Goal: Task Accomplishment & Management: Manage account settings

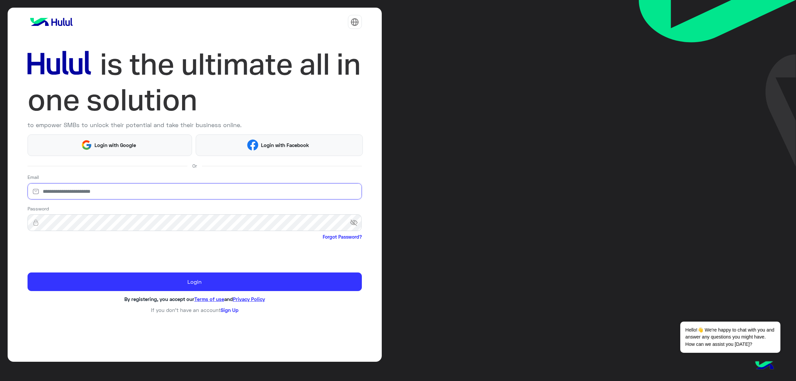
type input "**********"
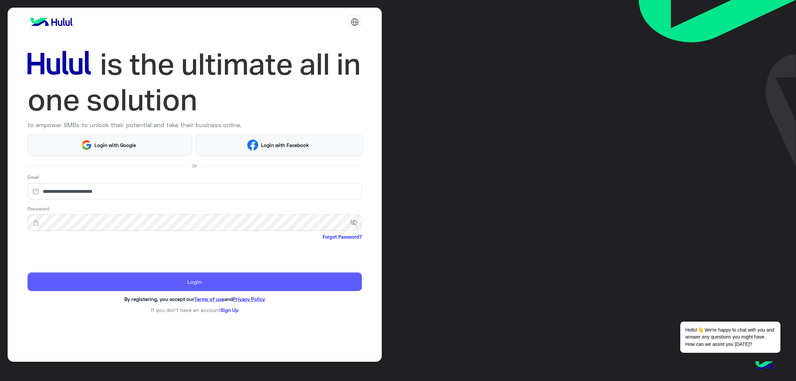
click at [86, 284] on button "Login" at bounding box center [195, 281] width 334 height 19
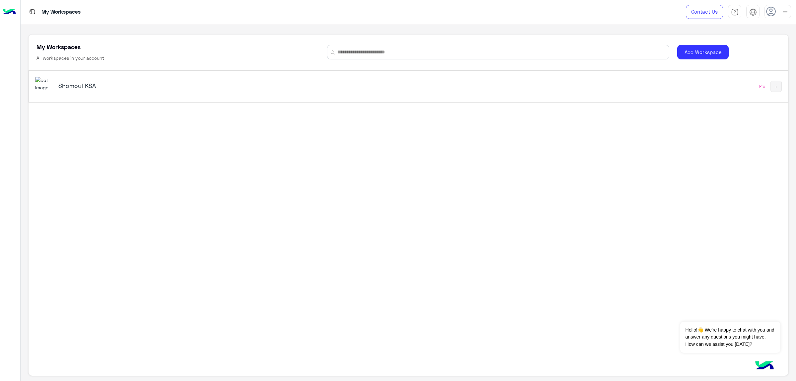
click at [60, 85] on h5 "Shomoul KSA" at bounding box center [192, 86] width 269 height 8
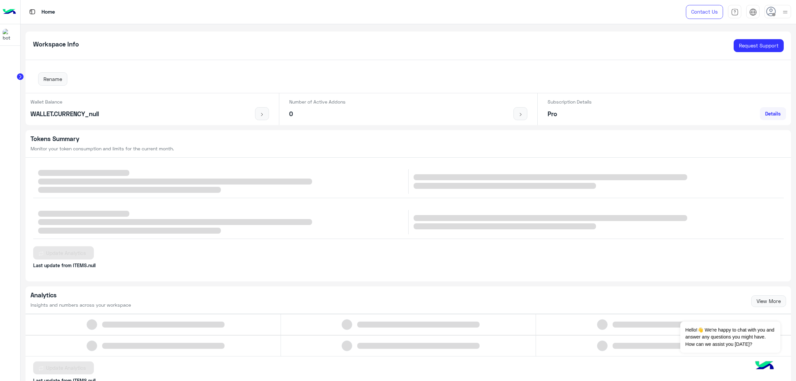
click at [19, 75] on circle at bounding box center [20, 76] width 7 height 7
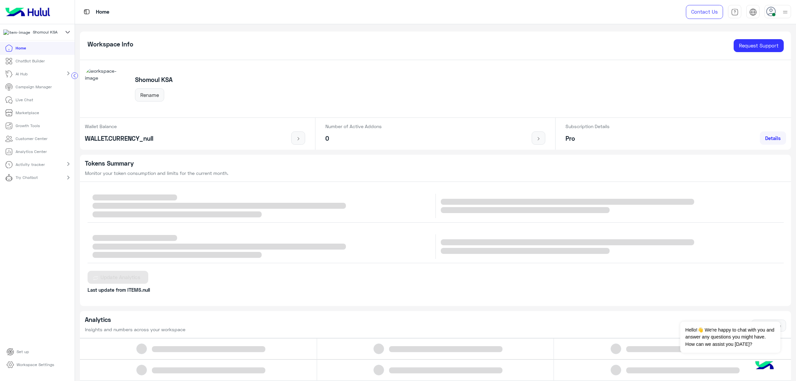
click at [73, 75] on circle at bounding box center [75, 76] width 6 height 6
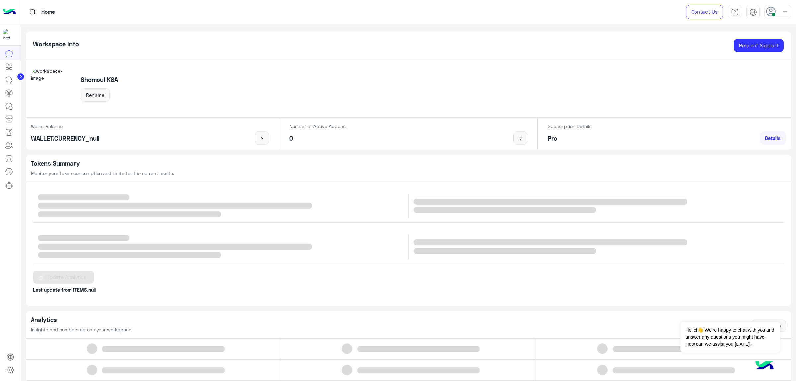
click at [23, 77] on circle at bounding box center [20, 76] width 7 height 7
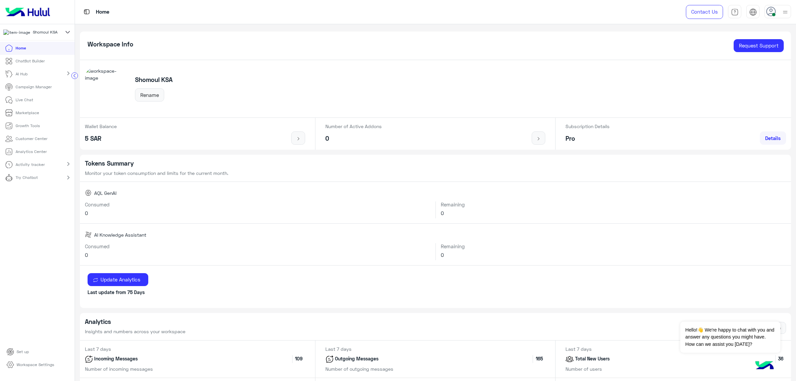
click at [25, 101] on p "Live Chat" at bounding box center [25, 100] width 18 height 6
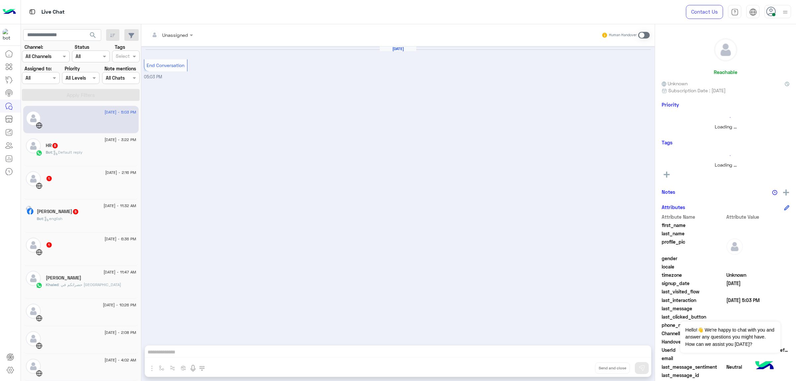
click at [84, 221] on div "Bot : english" at bounding box center [87, 222] width 100 height 12
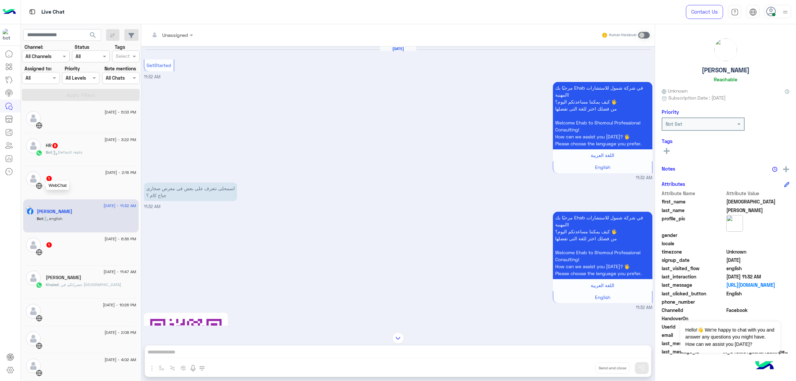
click at [40, 183] on img at bounding box center [39, 185] width 7 height 7
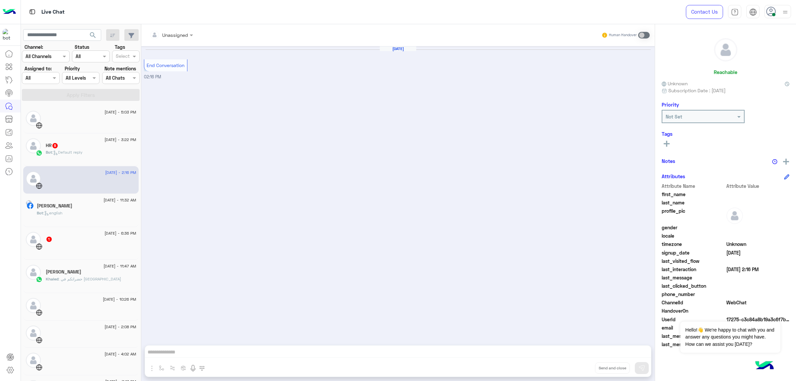
click at [80, 211] on div "Bot : english" at bounding box center [87, 216] width 100 height 12
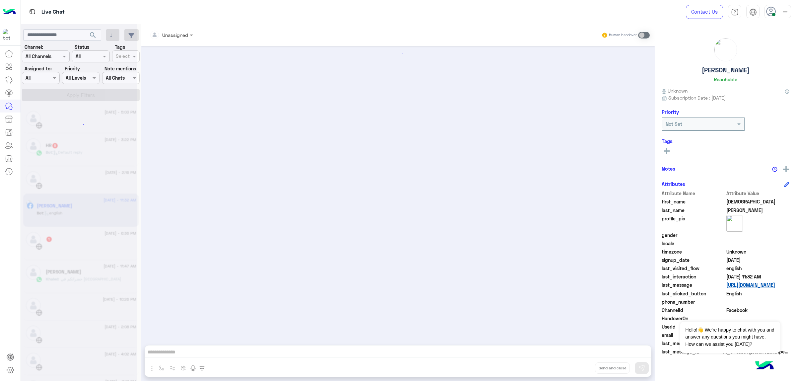
click at [749, 287] on link "[URL][DOMAIN_NAME]" at bounding box center [758, 284] width 63 height 7
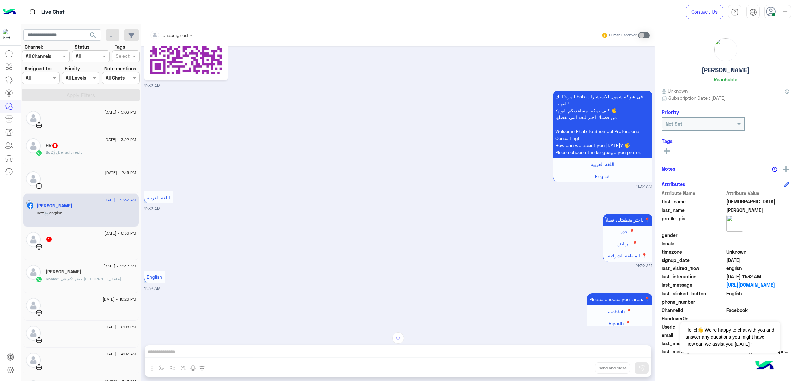
scroll to position [326, 0]
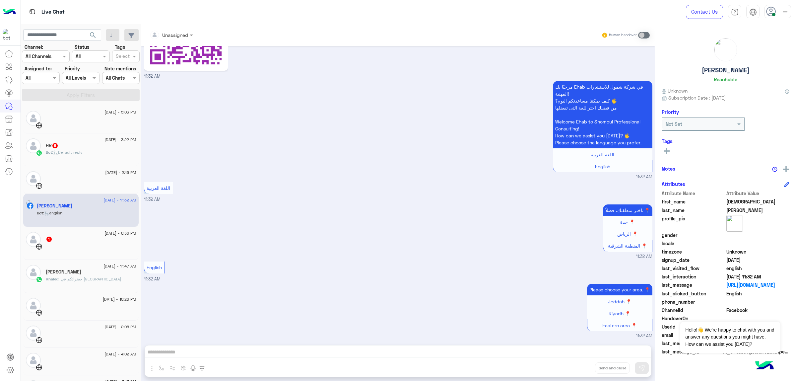
click at [72, 149] on div "HR 5" at bounding box center [91, 146] width 91 height 7
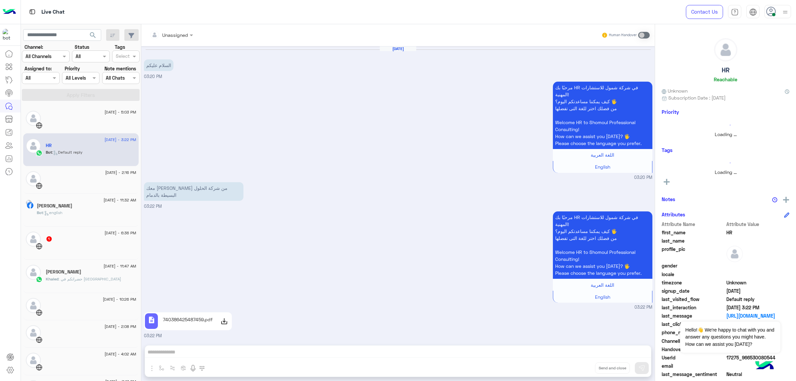
scroll to position [360, 0]
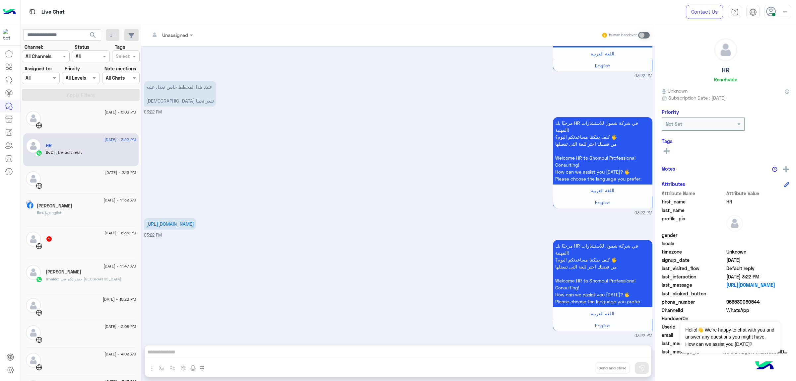
click at [333, 193] on div "مرحبًا بك HR في شركة شمول للاستشارات المهنية! كيف يمكننا مساعدتكم [DATE]؟ 🖐️ من…" at bounding box center [398, 165] width 509 height 101
click at [404, 165] on div "مرحبًا بك HR في شركة شمول للاستشارات المهنية! كيف يمكننا مساعدتكم [DATE]؟ 🖐️ من…" at bounding box center [398, 165] width 509 height 101
click at [770, 313] on button "Dismiss ✕" at bounding box center [761, 313] width 40 height 13
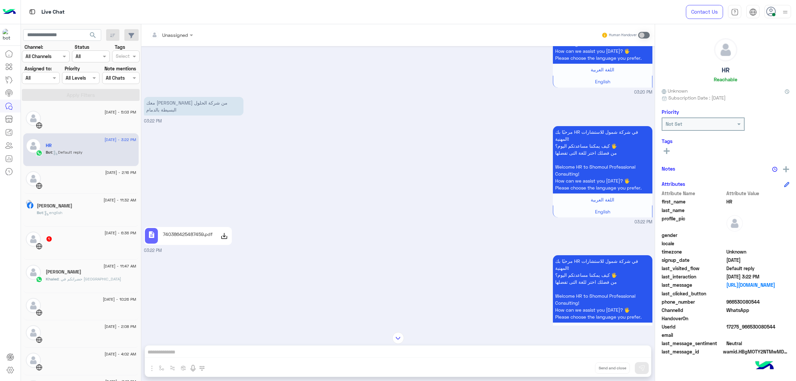
scroll to position [49, 0]
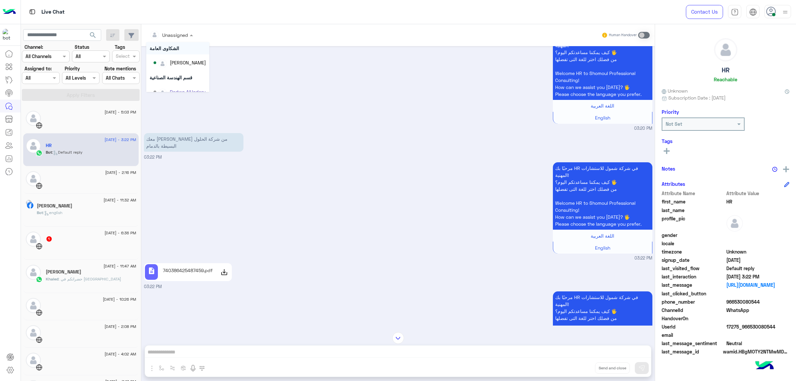
click at [179, 37] on div at bounding box center [171, 35] width 50 height 8
click at [191, 61] on div "[PERSON_NAME]" at bounding box center [188, 62] width 36 height 7
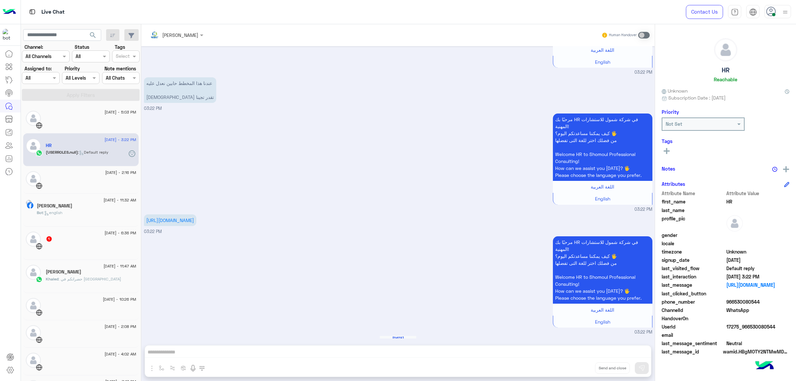
scroll to position [384, 0]
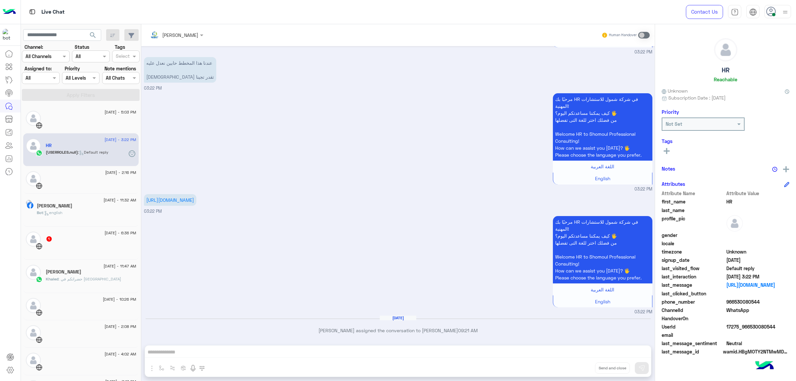
click at [95, 118] on div at bounding box center [91, 122] width 91 height 12
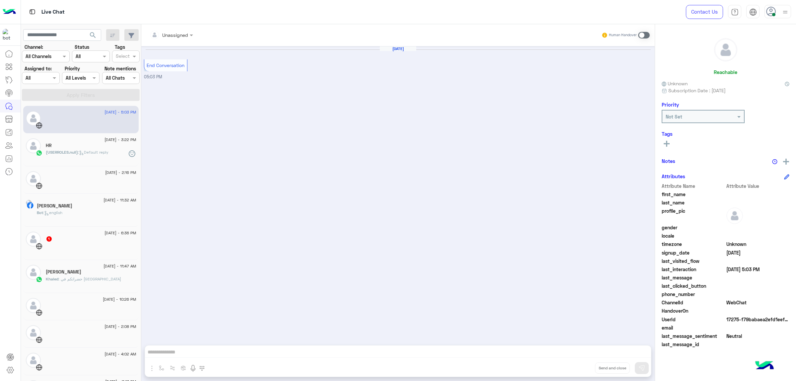
click at [92, 246] on div at bounding box center [91, 249] width 91 height 12
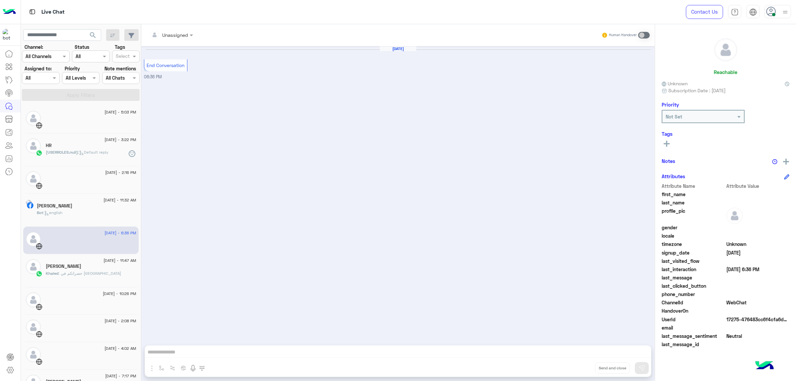
click at [88, 271] on span ": حضراتكم في [GEOGRAPHIC_DATA]" at bounding box center [89, 273] width 63 height 5
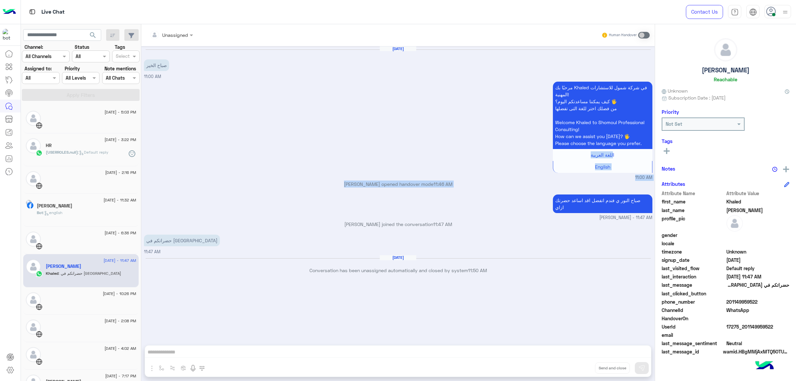
drag, startPoint x: 141, startPoint y: 160, endPoint x: 141, endPoint y: 206, distance: 45.4
click at [141, 206] on mat-drawer "Unassigned Human Handover [DATE] صباح الخير 11:00 AM مرحبًا بك Khaled في شركة ش…" at bounding box center [468, 203] width 655 height 359
click at [392, 94] on div "مرحبًا بك Khaled في شركة شمول للاستشارات المهنية! كيف يمكننا مساعدتكم [DATE]؟ 🖐…" at bounding box center [398, 130] width 509 height 101
click at [443, 348] on div "Unassigned Human Handover [DATE] صباح الخير 11:00 AM مرحبًا بك Khaled في شركة ش…" at bounding box center [398, 203] width 514 height 359
click at [288, 356] on div "Unassigned Human Handover [DATE] صباح الخير 11:00 AM مرحبًا بك Khaled في شركة ش…" at bounding box center [398, 203] width 514 height 359
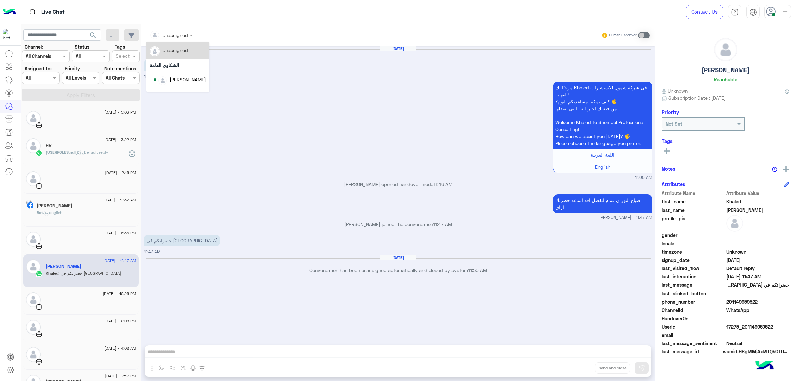
click at [192, 33] on span at bounding box center [192, 35] width 8 height 7
click at [200, 78] on div "[PERSON_NAME]" at bounding box center [188, 79] width 36 height 7
click at [225, 351] on div "[PERSON_NAME] Human Handover [DATE] صباح الخير 11:00 AM مرحبًا بك Khaled في شرك…" at bounding box center [398, 203] width 514 height 359
click at [90, 267] on div "[PERSON_NAME]" at bounding box center [91, 266] width 91 height 7
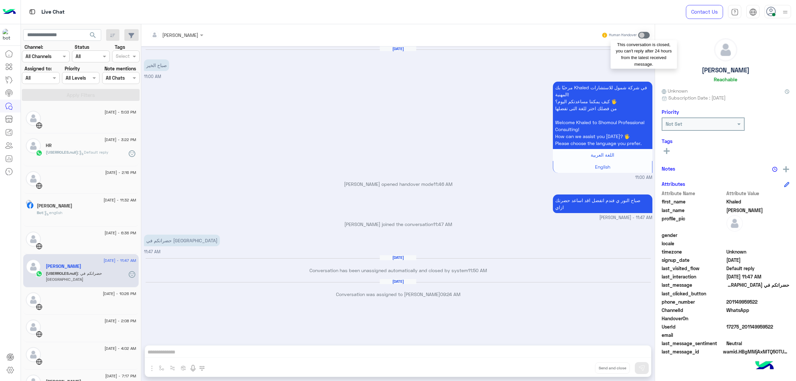
click at [644, 37] on span at bounding box center [644, 35] width 12 height 7
click at [641, 37] on span at bounding box center [644, 35] width 12 height 7
click at [643, 34] on span at bounding box center [644, 35] width 12 height 7
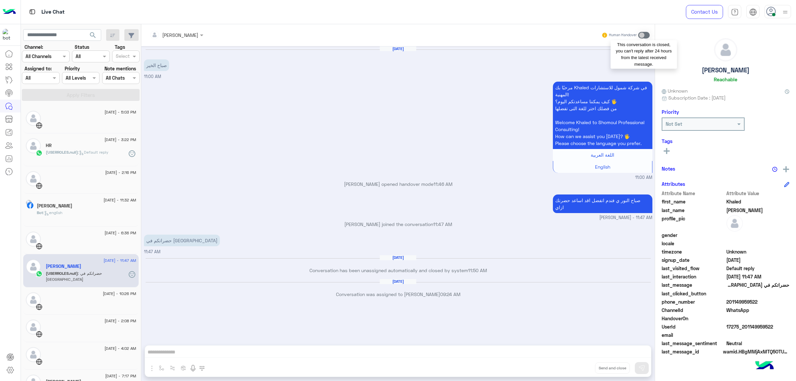
click at [643, 34] on span at bounding box center [644, 35] width 12 height 7
click at [471, 131] on div "مرحبًا بك Khaled في شركة شمول للاستشارات المهنية! كيف يمكننا مساعدتكم [DATE]؟ 🖐…" at bounding box center [398, 130] width 509 height 101
click at [643, 35] on span at bounding box center [644, 35] width 12 height 7
click at [573, 27] on div "[PERSON_NAME] Human Handover" at bounding box center [398, 35] width 514 height 22
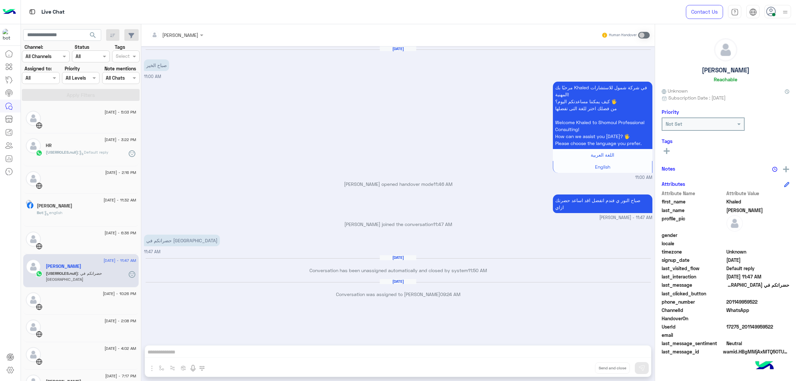
click at [787, 91] on icon at bounding box center [787, 91] width 5 height 5
click at [735, 125] on div at bounding box center [703, 124] width 82 height 8
click at [775, 167] on img at bounding box center [774, 169] width 5 height 5
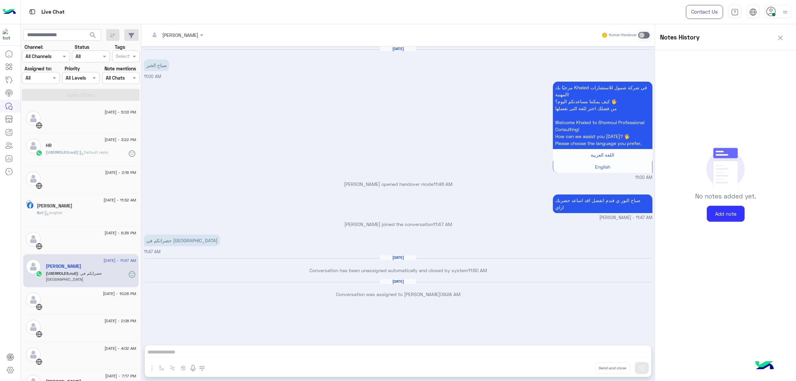
click at [777, 34] on button at bounding box center [780, 37] width 21 height 16
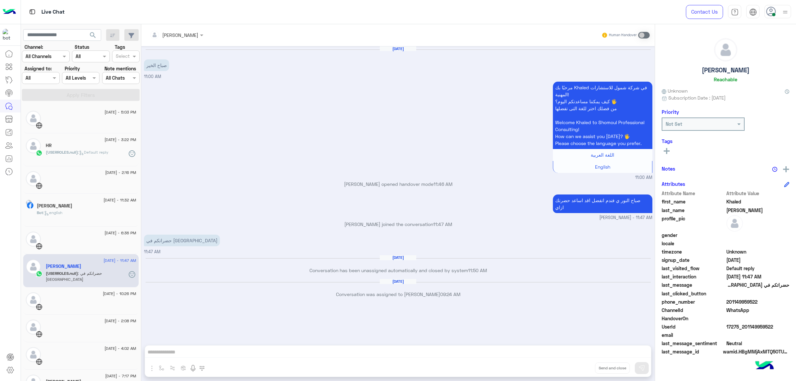
drag, startPoint x: 729, startPoint y: 301, endPoint x: 759, endPoint y: 303, distance: 29.6
click at [759, 303] on span "201149959522" at bounding box center [758, 301] width 63 height 7
click at [94, 204] on div "[PERSON_NAME]" at bounding box center [87, 206] width 100 height 7
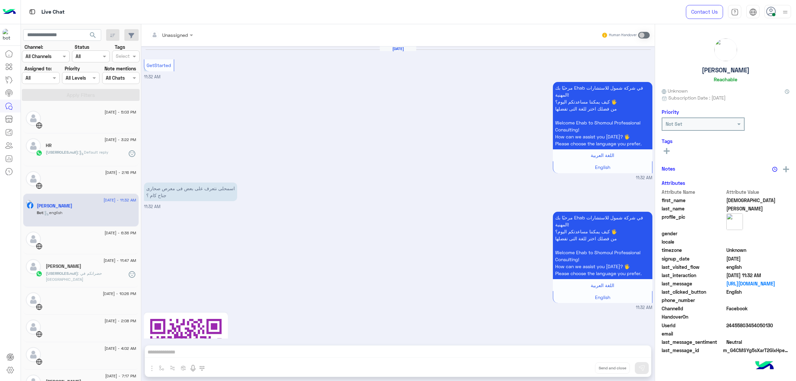
scroll to position [326, 0]
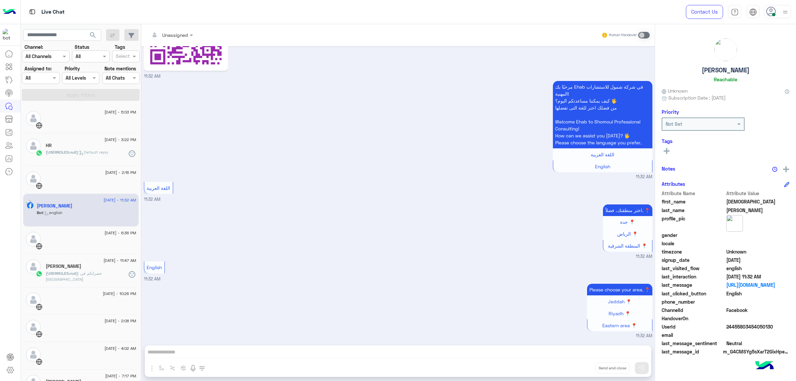
click at [735, 223] on img at bounding box center [735, 223] width 17 height 17
click at [740, 300] on span at bounding box center [758, 301] width 63 height 7
click at [39, 158] on div at bounding box center [33, 149] width 15 height 23
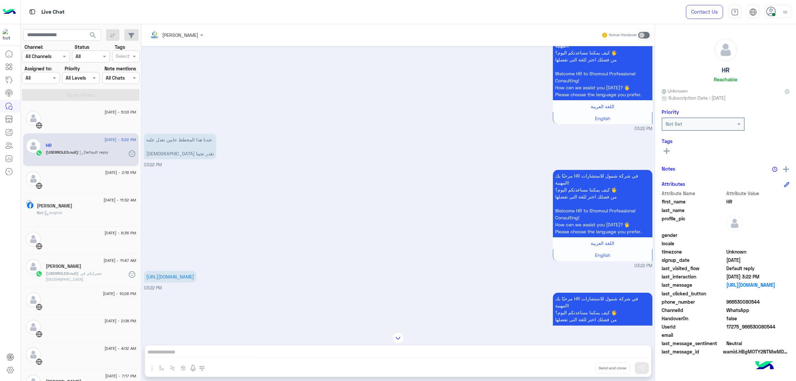
scroll to position [384, 0]
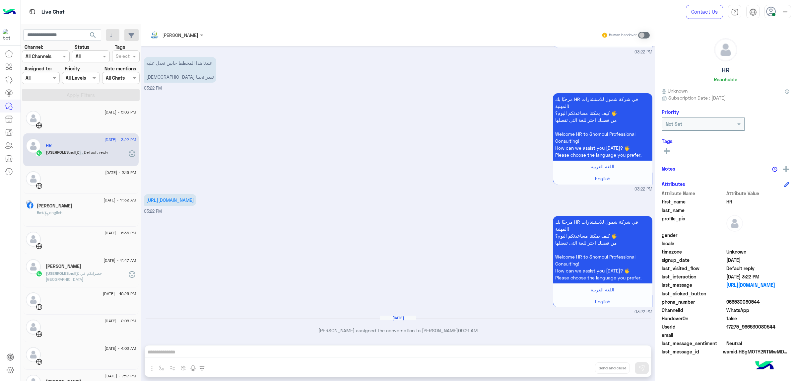
click at [742, 301] on span "966530080544" at bounding box center [758, 301] width 63 height 7
copy span "966530080544"
click at [4, 12] on img at bounding box center [9, 12] width 13 height 14
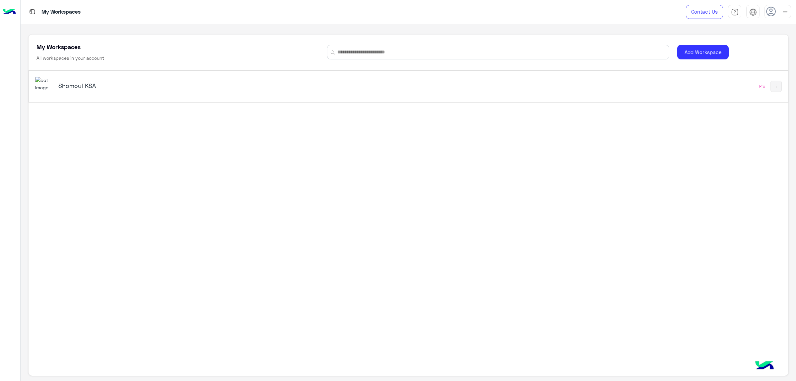
click at [68, 84] on h5 "Shomoul KSA" at bounding box center [192, 86] width 269 height 8
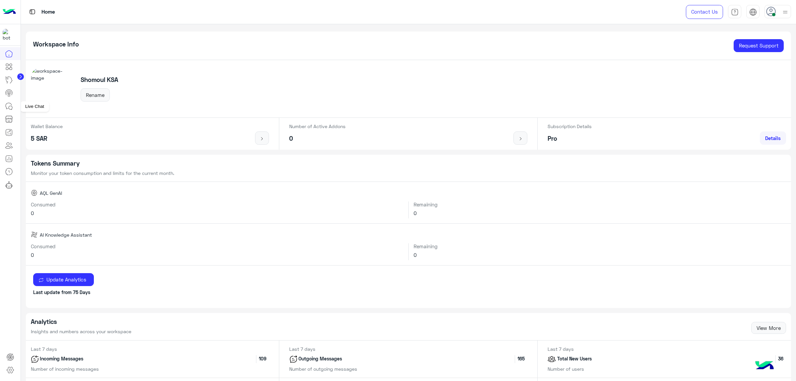
click at [13, 109] on link at bounding box center [9, 106] width 18 height 13
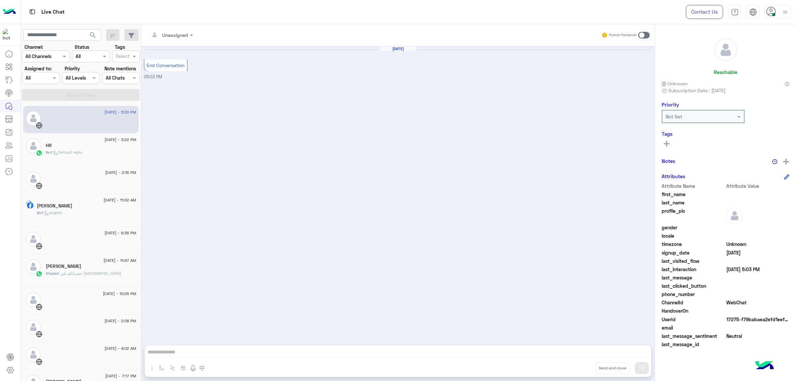
click at [67, 151] on span ": Default reply" at bounding box center [67, 152] width 31 height 5
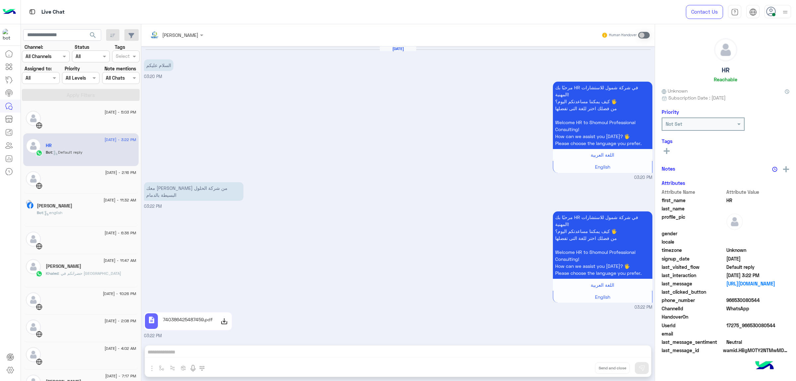
scroll to position [384, 0]
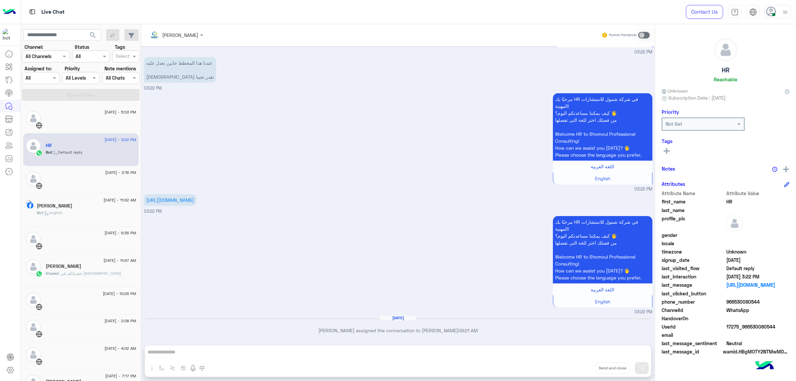
click at [79, 176] on div at bounding box center [91, 175] width 91 height 1
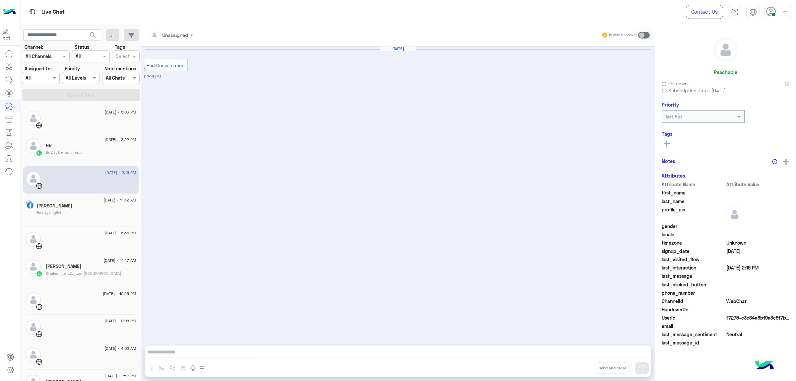
click at [72, 209] on h5 "[PERSON_NAME]" at bounding box center [54, 206] width 35 height 6
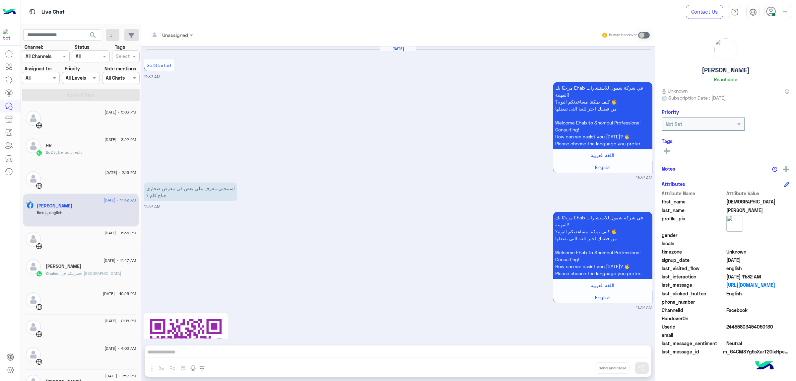
scroll to position [326, 0]
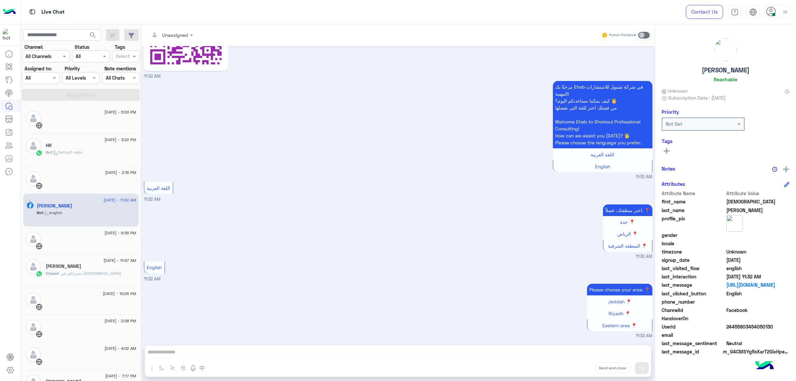
click at [67, 152] on span ": Default reply" at bounding box center [67, 152] width 31 height 5
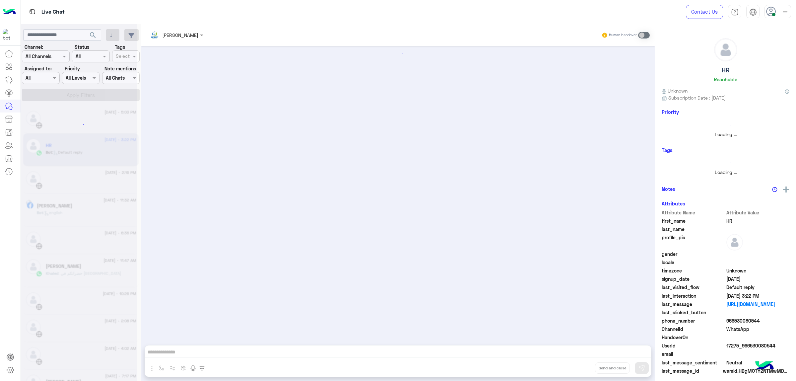
scroll to position [384, 0]
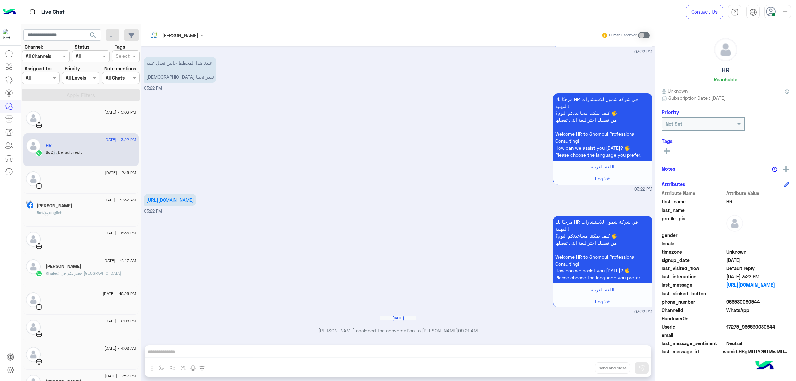
click at [80, 184] on div at bounding box center [91, 183] width 91 height 12
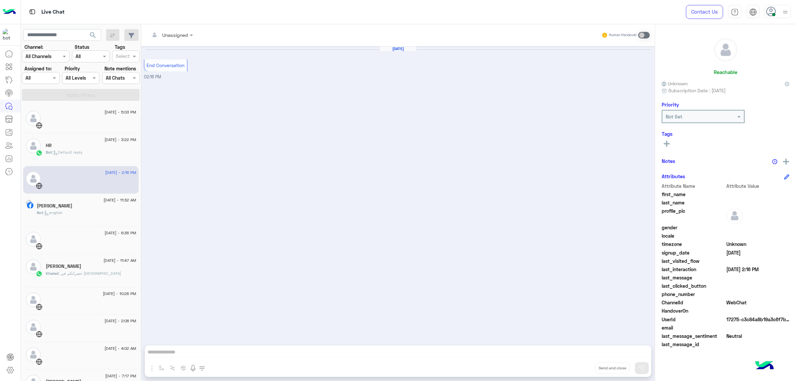
click at [7, 14] on img at bounding box center [9, 12] width 13 height 14
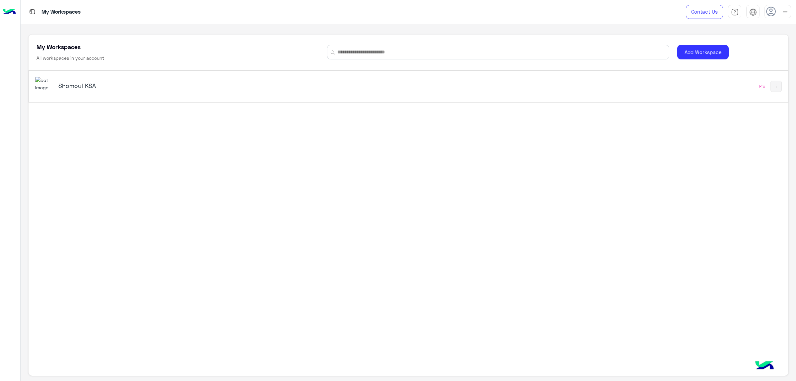
click at [81, 79] on div "Shomoul KSA" at bounding box center [259, 86] width 448 height 19
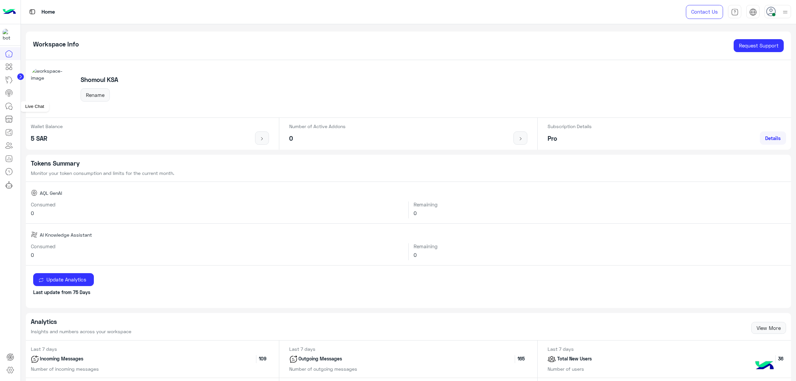
click at [7, 107] on icon at bounding box center [9, 106] width 8 height 8
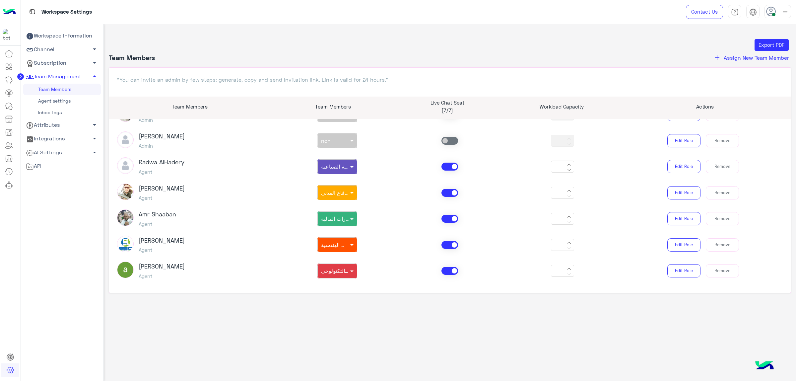
scroll to position [91, 0]
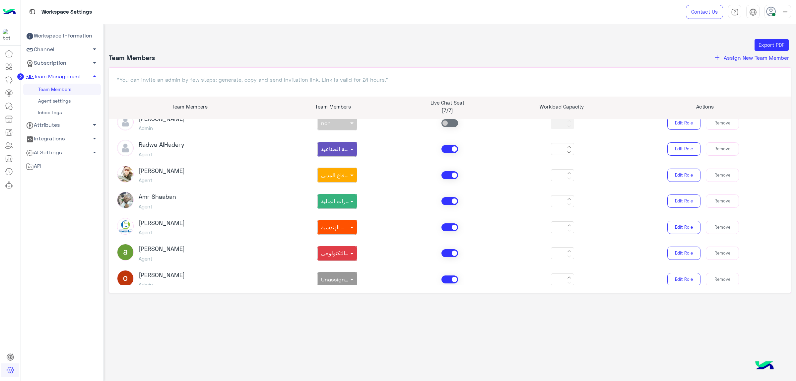
click at [121, 228] on img at bounding box center [125, 226] width 17 height 17
click at [148, 228] on div "Dina Al Sufayan Agent" at bounding box center [162, 227] width 46 height 19
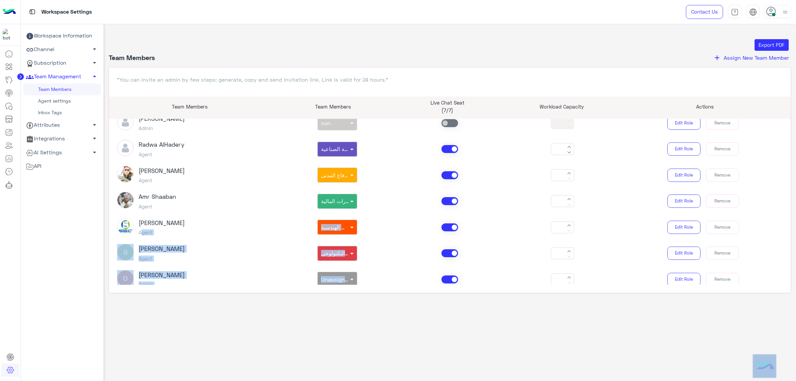
click at [148, 228] on body "Workspace Settings Contact Us Help Center عربي English Workspace Information Ch…" at bounding box center [398, 190] width 796 height 381
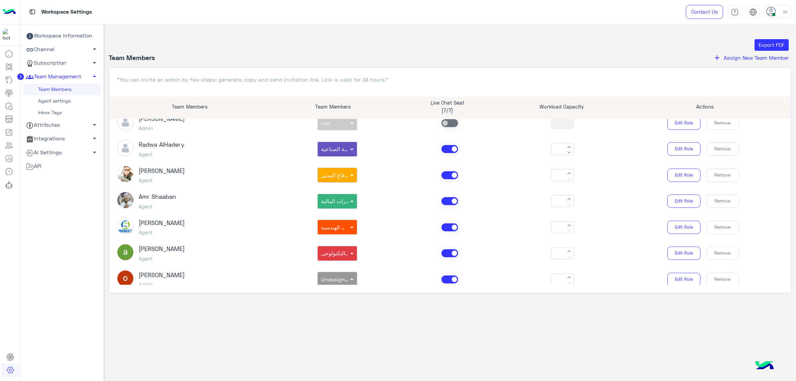
click at [166, 223] on h3 "[PERSON_NAME]" at bounding box center [162, 222] width 46 height 7
click at [226, 214] on article "Ibrahim shosha Owner non × الشكاوى العامة * Sabrin Shawky Admin non × Unassigne…" at bounding box center [450, 202] width 682 height 166
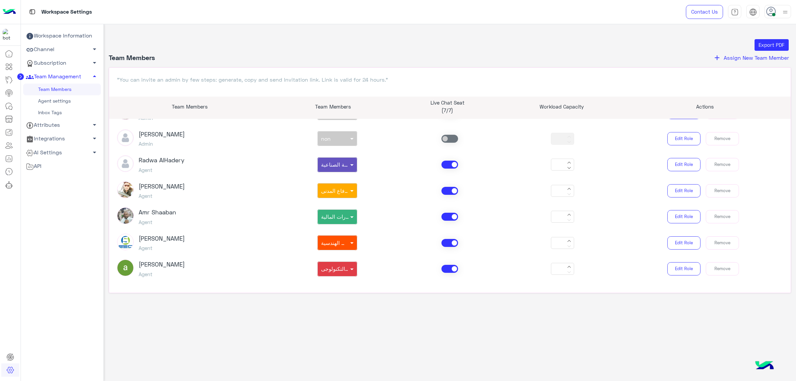
scroll to position [81, 0]
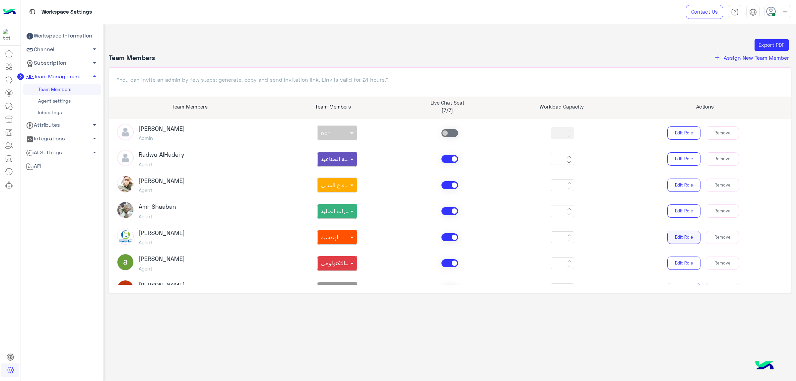
click at [687, 237] on button "Edit Role" at bounding box center [683, 237] width 33 height 13
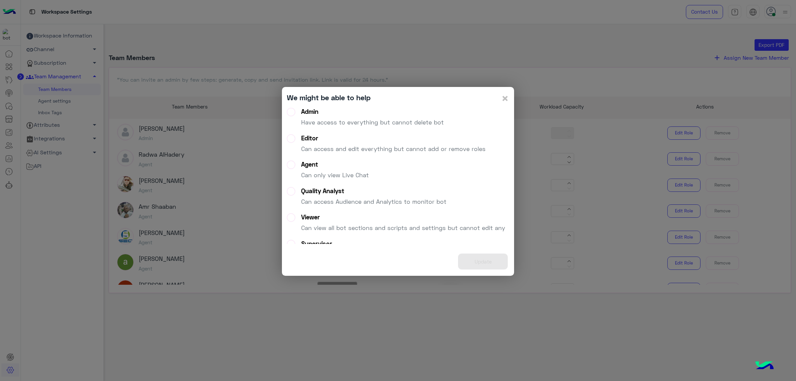
scroll to position [2, 0]
click at [504, 98] on span "×" at bounding box center [505, 98] width 8 height 15
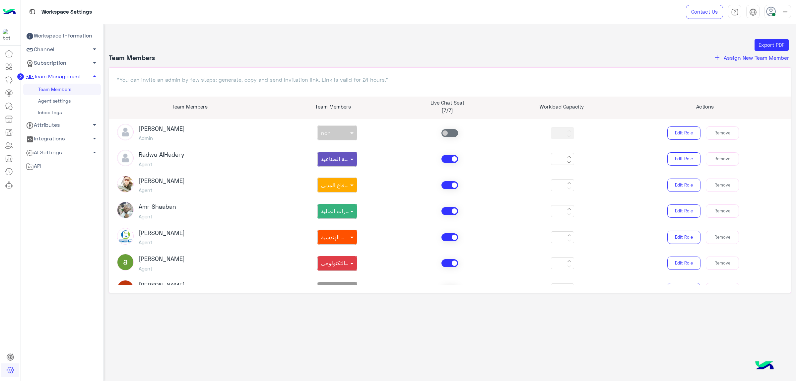
scroll to position [0, 0]
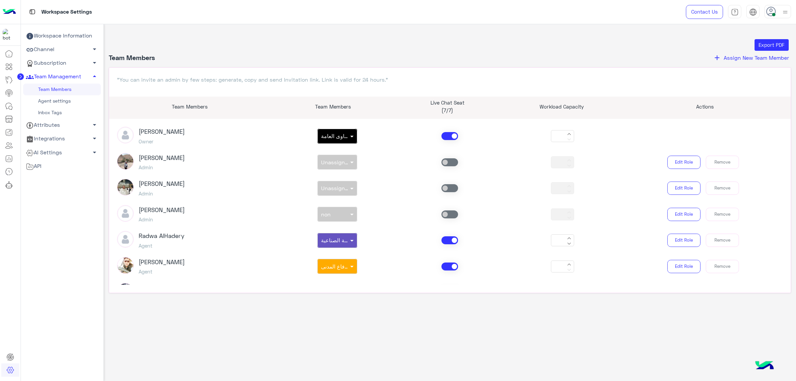
click at [123, 162] on img at bounding box center [125, 161] width 17 height 17
